Goal: Navigation & Orientation: Find specific page/section

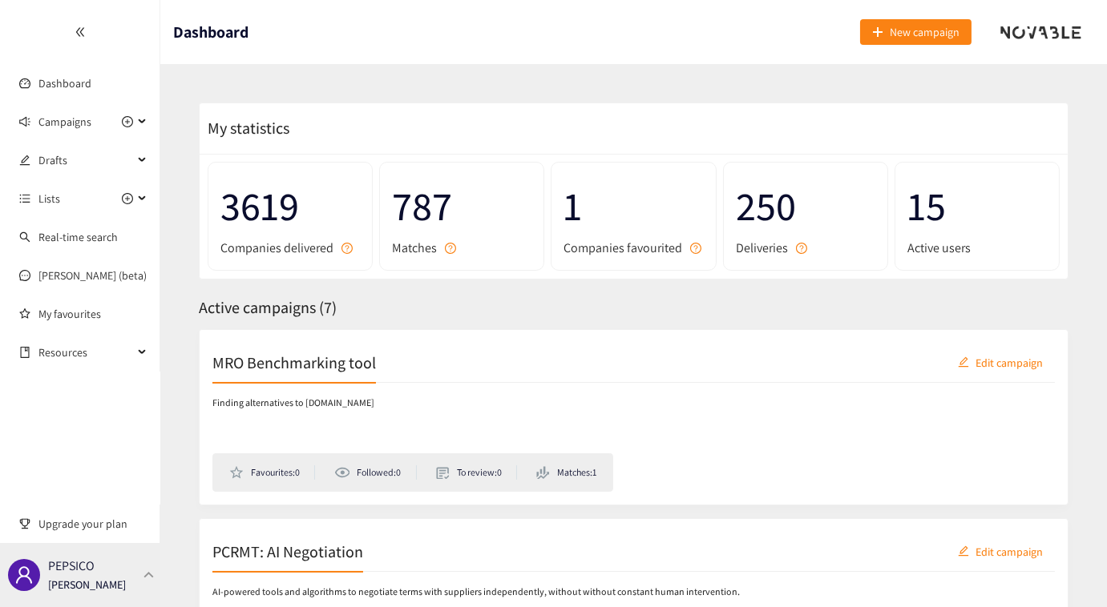
click at [143, 580] on div "PEPSICO [PERSON_NAME]" at bounding box center [80, 575] width 160 height 64
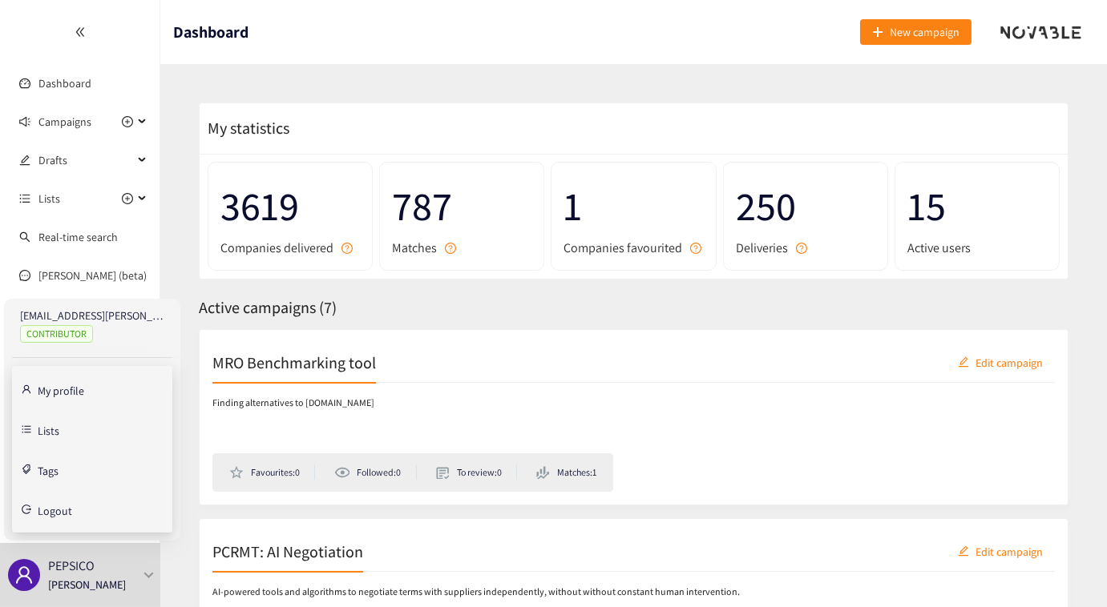
click at [71, 385] on link "My profile" at bounding box center [61, 389] width 46 height 14
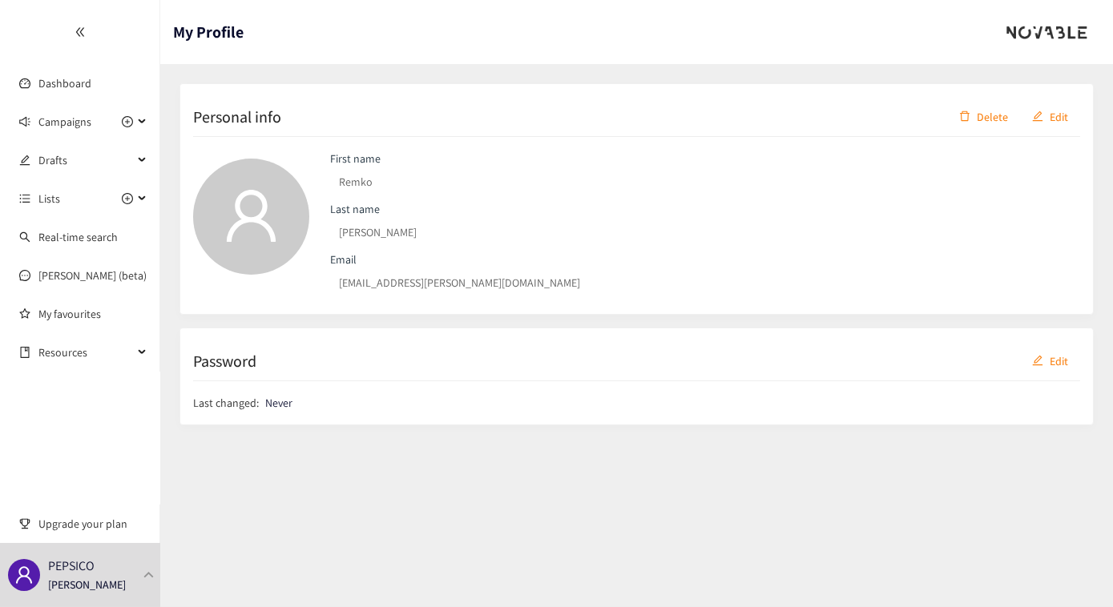
click at [282, 279] on div "First name Remko Last name [PERSON_NAME] Email [EMAIL_ADDRESS][PERSON_NAME][DOM…" at bounding box center [636, 219] width 887 height 164
click at [1063, 365] on span "Edit" at bounding box center [1059, 362] width 18 height 18
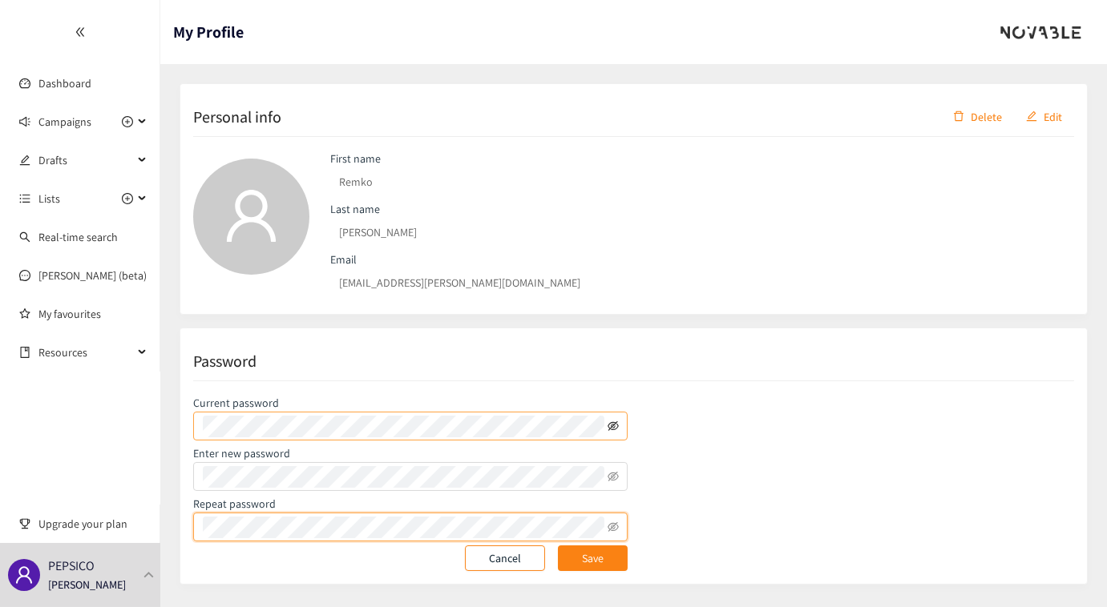
click at [615, 421] on icon "eye-invisible" at bounding box center [612, 426] width 11 height 11
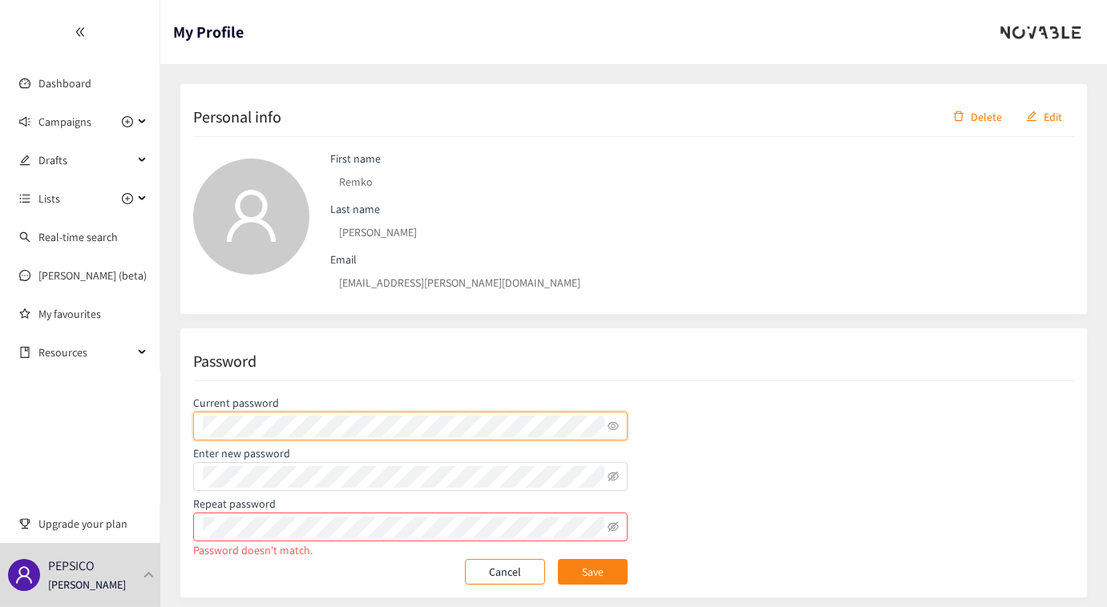
click at [143, 424] on section "Dashboard Campaigns Drafts Lists Real-time search Scott (beta) My favourites Re…" at bounding box center [553, 315] width 1107 height 631
drag, startPoint x: 863, startPoint y: 434, endPoint x: 801, endPoint y: 443, distance: 62.3
click at [844, 436] on div "Current password Enter new password Repeat password Password doesn't match. Can…" at bounding box center [633, 483] width 881 height 204
click at [495, 572] on p "Cancel" at bounding box center [505, 572] width 56 height 18
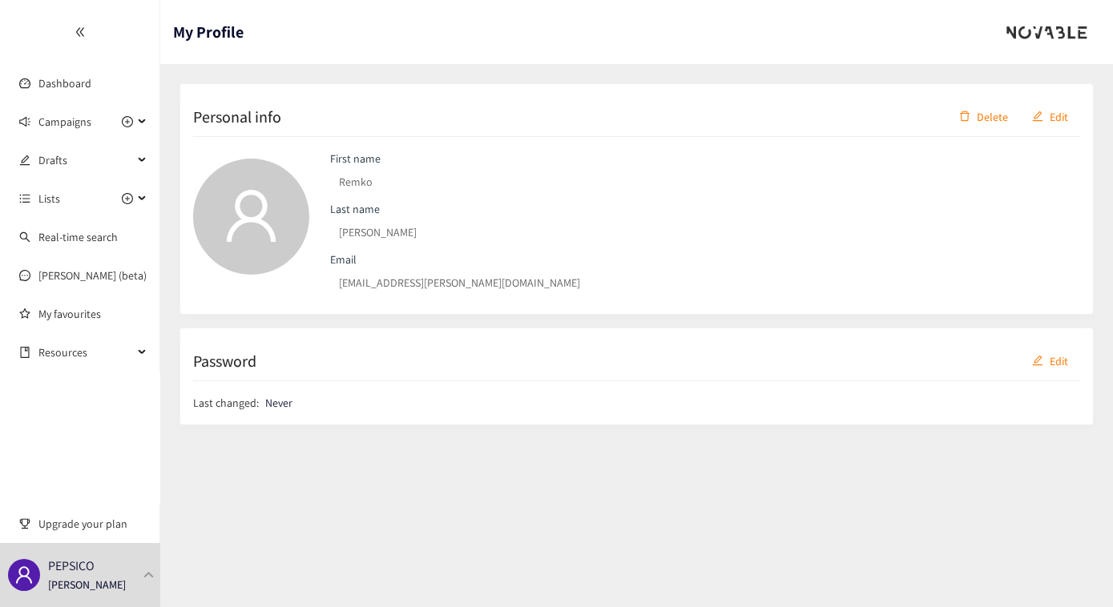
click at [215, 15] on h1 "My Profile" at bounding box center [208, 32] width 71 height 64
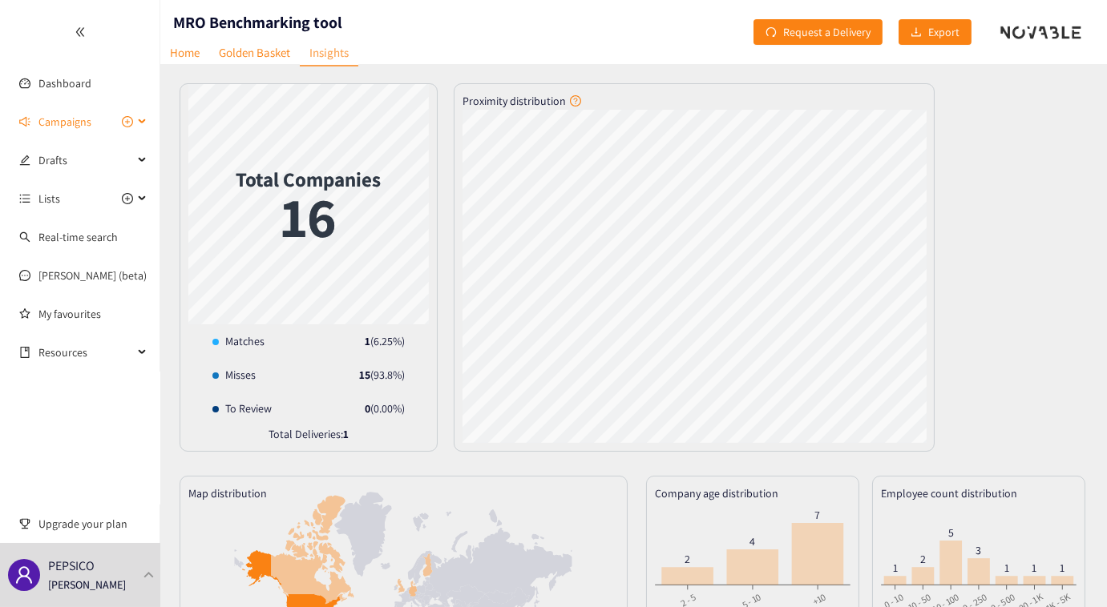
click at [70, 119] on span "Campaigns" at bounding box center [64, 122] width 53 height 32
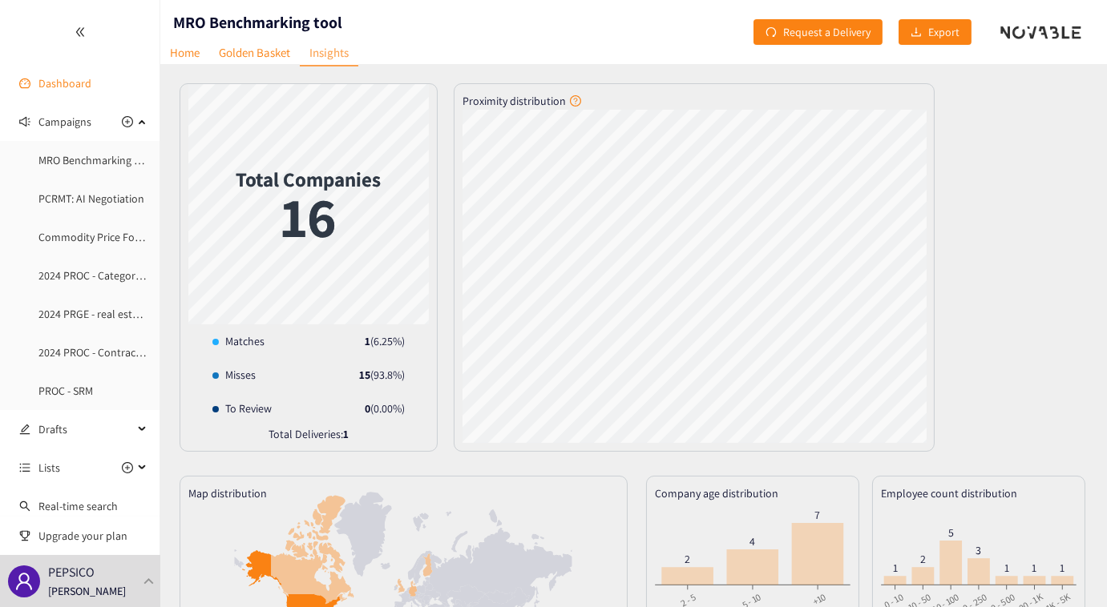
click at [68, 86] on link "Dashboard" at bounding box center [64, 83] width 53 height 14
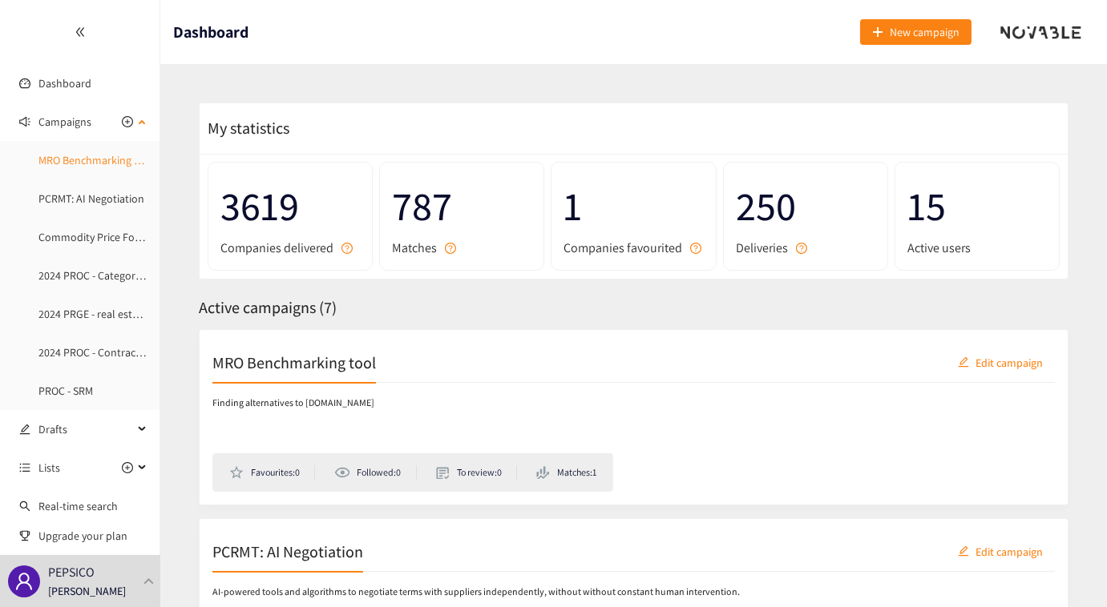
click at [75, 163] on link "MRO Benchmarking tool" at bounding box center [95, 160] width 115 height 14
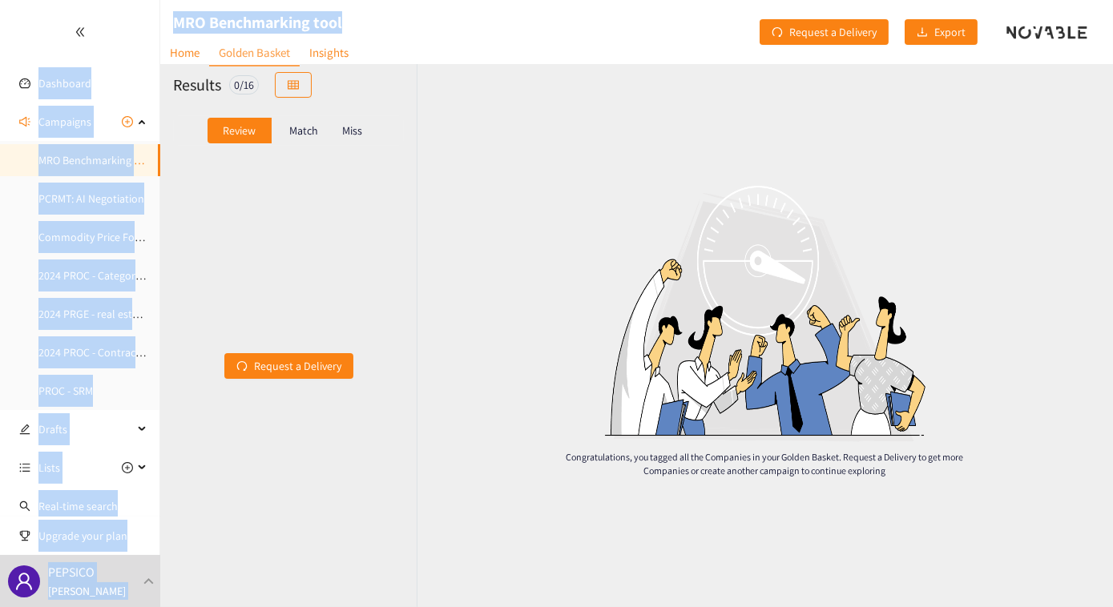
drag, startPoint x: 392, startPoint y: 18, endPoint x: 155, endPoint y: 18, distance: 237.2
click at [155, 18] on section "Dashboard Campaigns MRO Benchmarking tool PCRMT: AI Negotiation Commodity Price…" at bounding box center [556, 303] width 1113 height 607
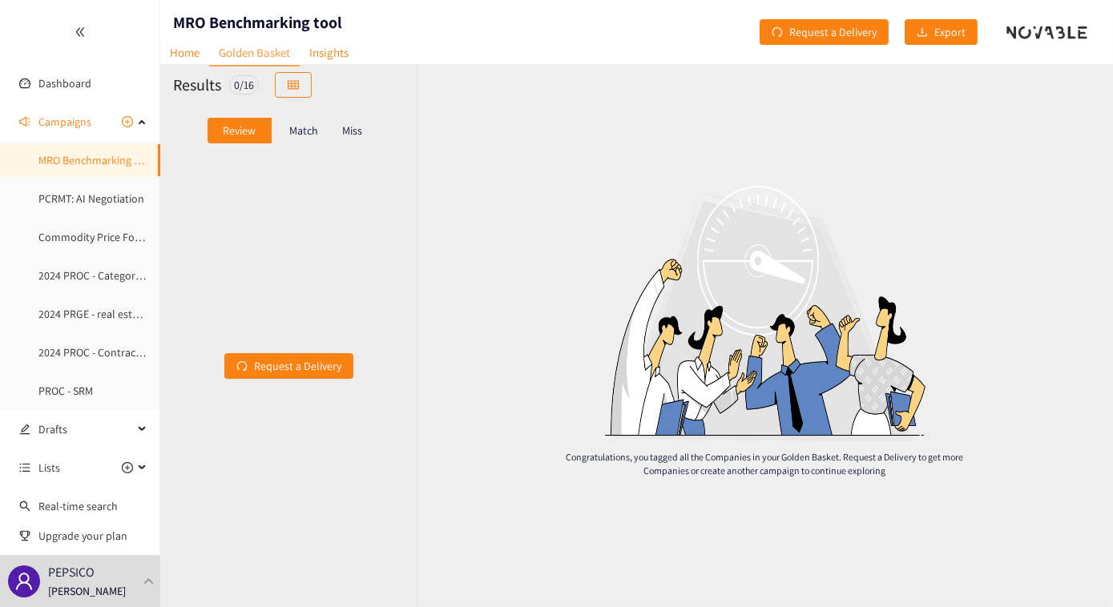
drag, startPoint x: 354, startPoint y: 26, endPoint x: 336, endPoint y: 30, distance: 18.7
click at [352, 29] on nav "Home Golden Basket Insights" at bounding box center [259, 29] width 198 height 16
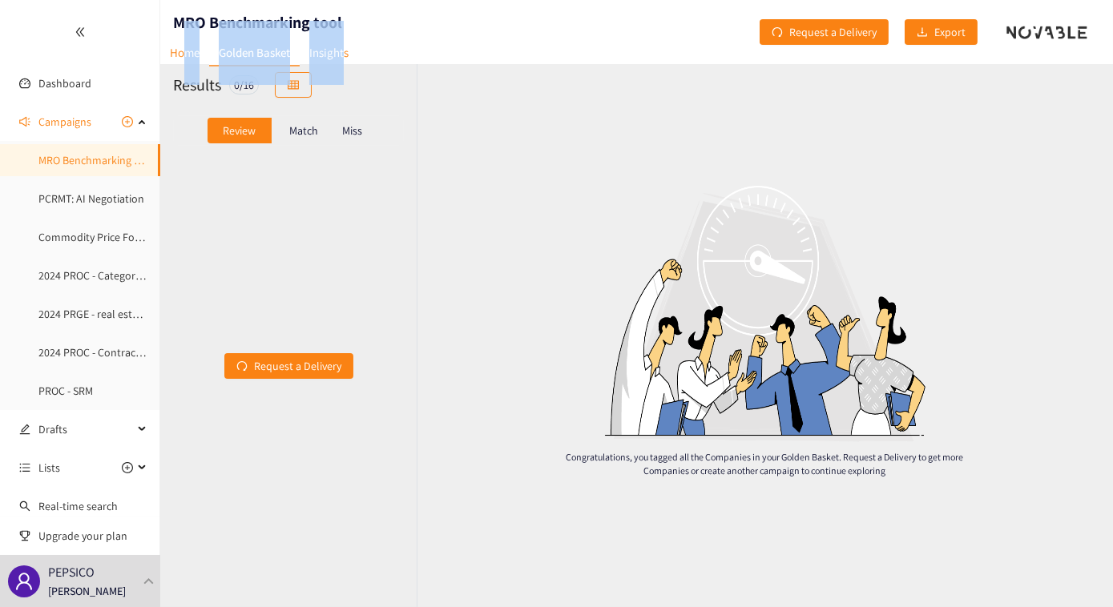
drag, startPoint x: 346, startPoint y: 26, endPoint x: 188, endPoint y: 29, distance: 158.7
click at [188, 29] on nav "Home Golden Basket Insights" at bounding box center [259, 29] width 198 height 16
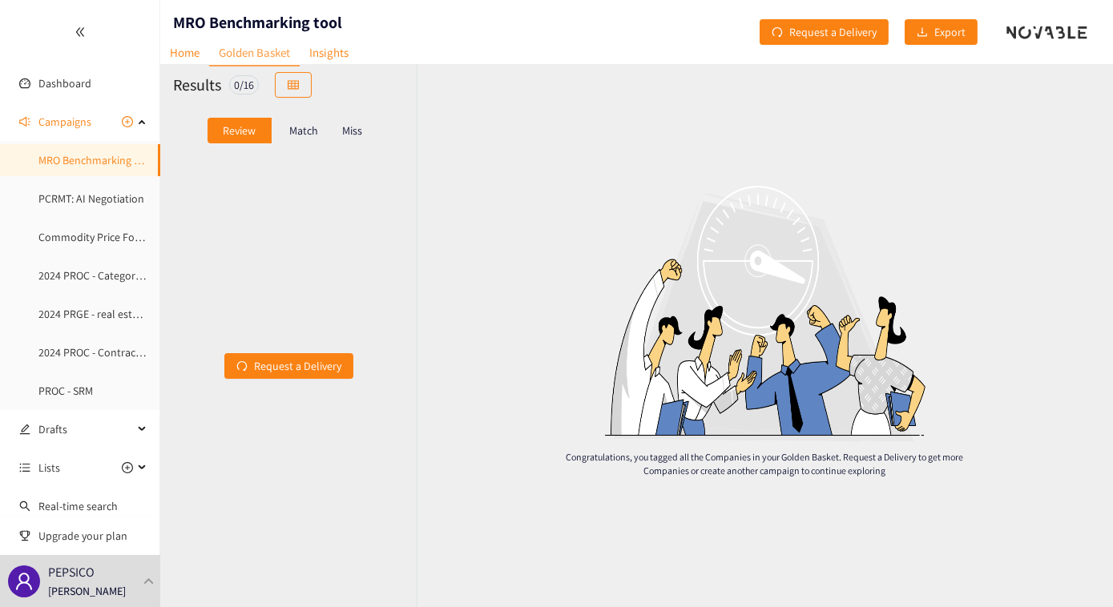
drag, startPoint x: 188, startPoint y: 29, endPoint x: 173, endPoint y: 18, distance: 17.8
click at [173, 18] on div "MRO Benchmarking tool" at bounding box center [251, 32] width 182 height 64
drag, startPoint x: 175, startPoint y: 18, endPoint x: 346, endPoint y: 18, distance: 171.5
click at [346, 18] on header "MRO Benchmarking tool Home Golden Basket Insights Request a Delivery Export" at bounding box center [636, 32] width 953 height 64
copy h1 "MRO Benchmarking tool"
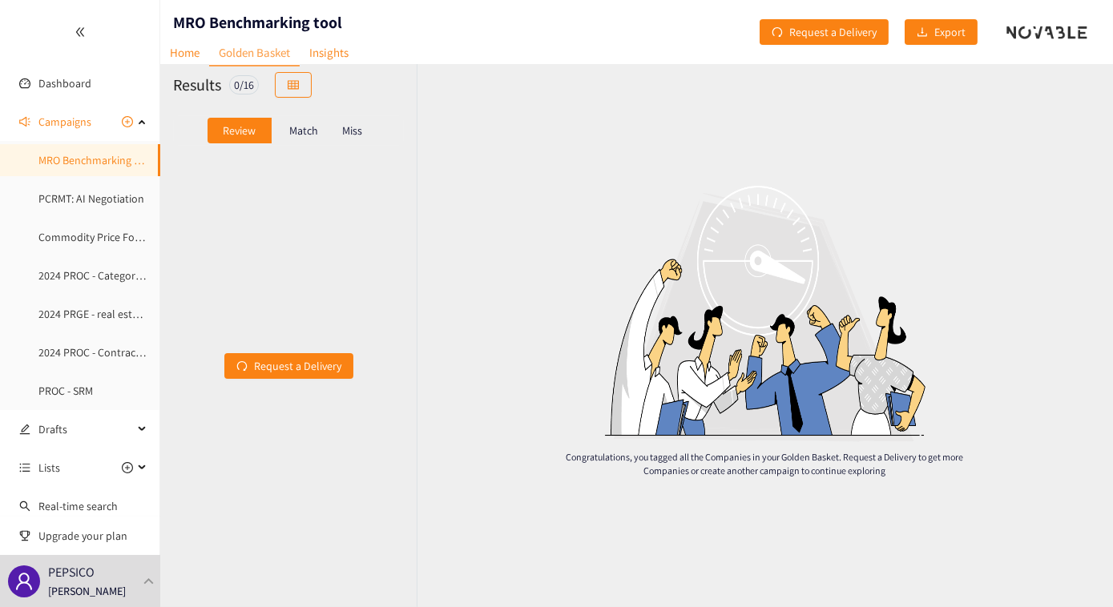
drag, startPoint x: 34, startPoint y: 36, endPoint x: 40, endPoint y: 42, distance: 9.1
click at [33, 36] on div at bounding box center [79, 32] width 159 height 64
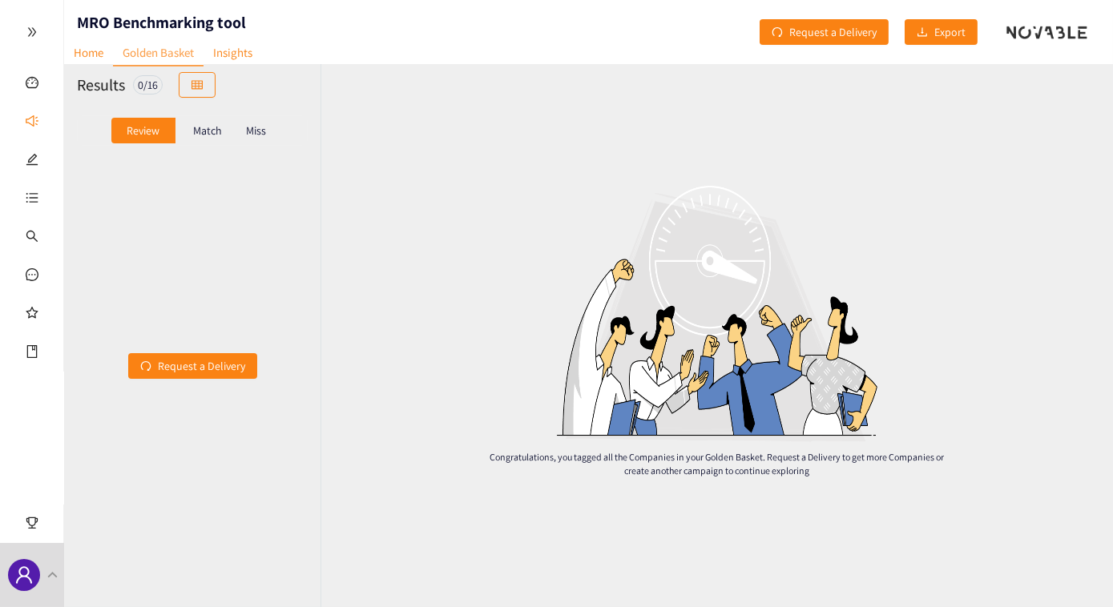
click at [30, 29] on icon "double-right" at bounding box center [31, 31] width 11 height 11
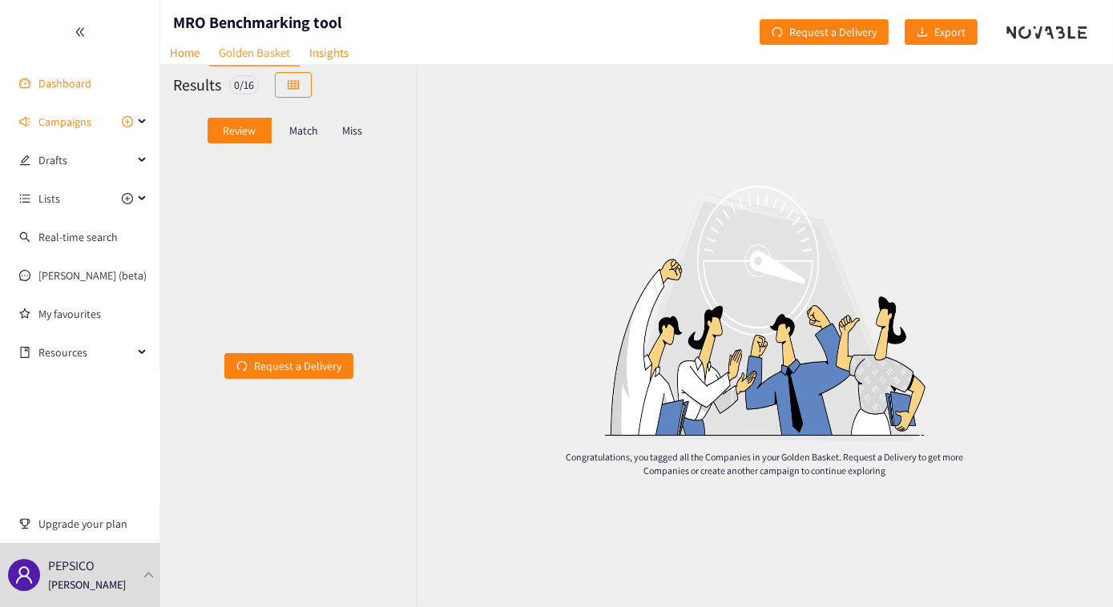
click at [55, 84] on link "Dashboard" at bounding box center [64, 83] width 53 height 14
